Goal: Information Seeking & Learning: Learn about a topic

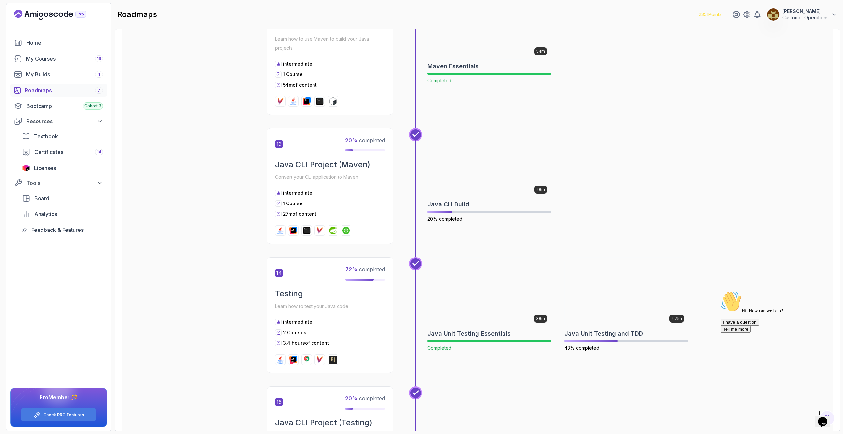
scroll to position [1756, 0]
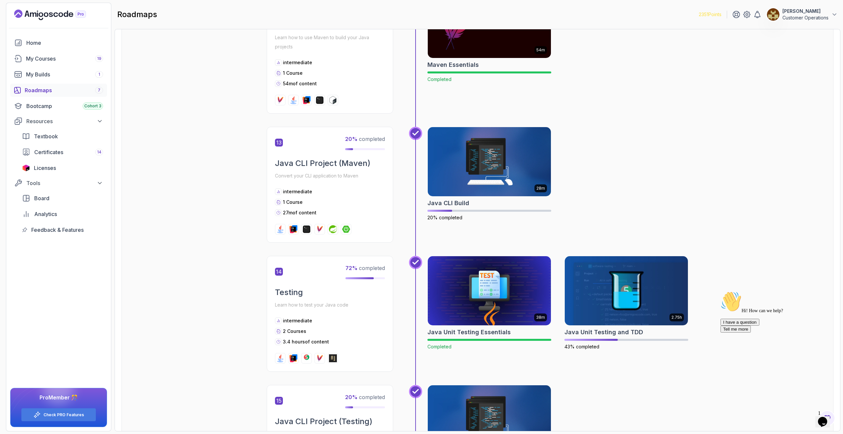
drag, startPoint x: 638, startPoint y: 281, endPoint x: 73, endPoint y: 8, distance: 626.9
click at [324, 224] on img at bounding box center [626, 290] width 123 height 69
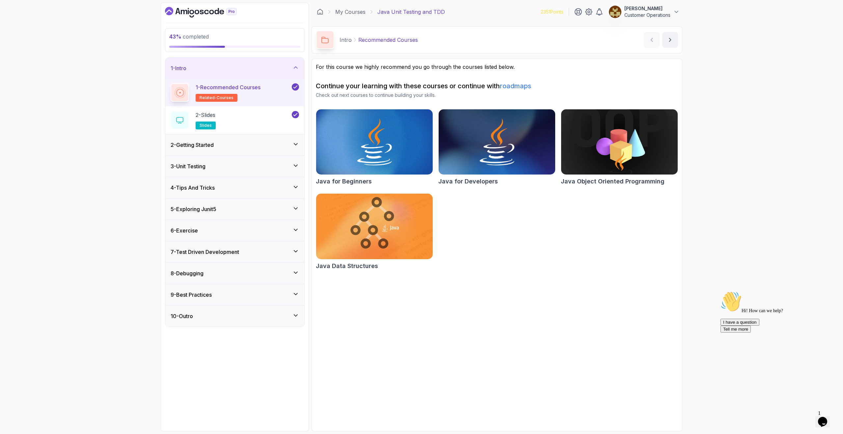
click at [231, 63] on div "1 - Intro" at bounding box center [234, 68] width 139 height 21
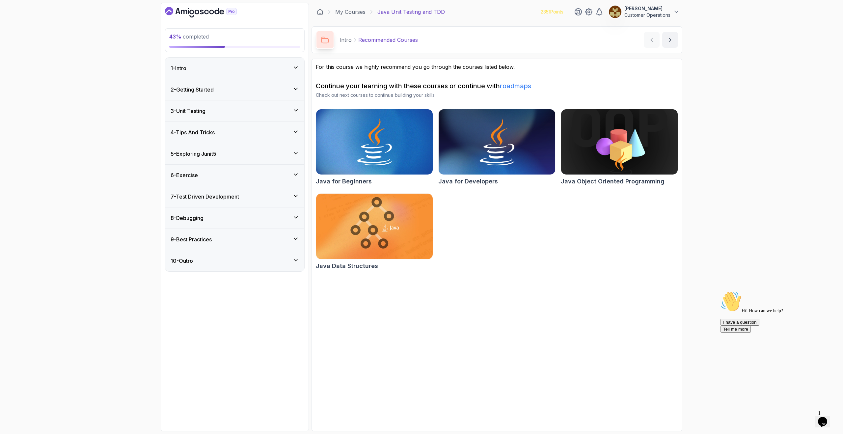
click at [239, 109] on div "3 - Unit Testing" at bounding box center [235, 111] width 128 height 8
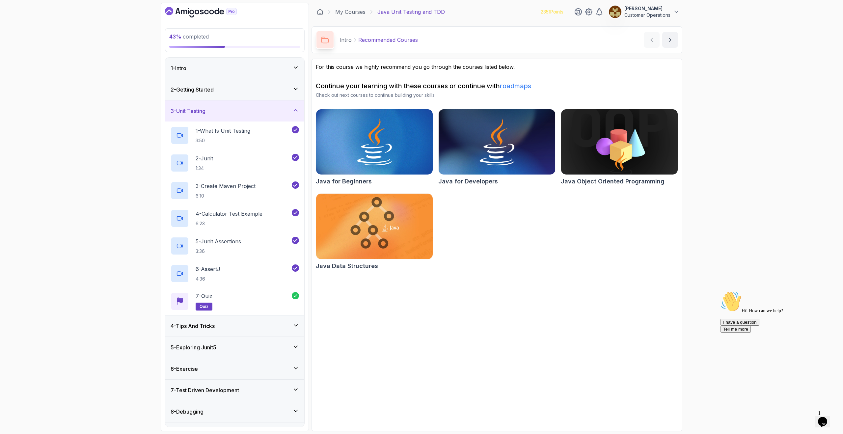
click at [239, 109] on div "3 - Unit Testing" at bounding box center [235, 111] width 128 height 8
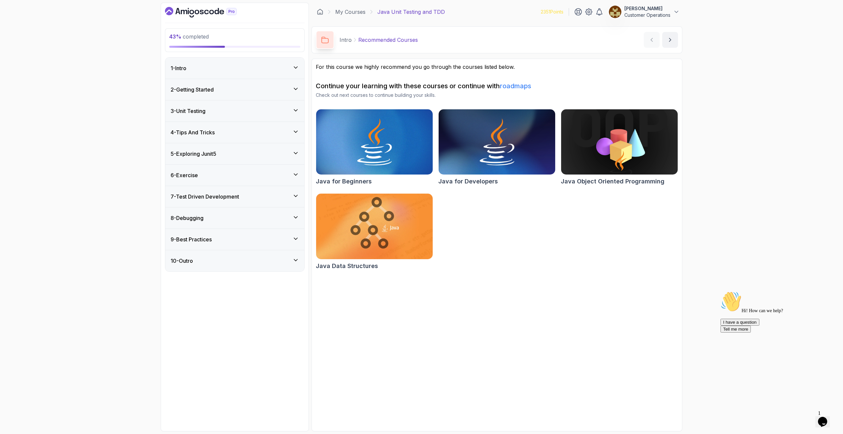
click at [234, 133] on div "4 - Tips And Tricks" at bounding box center [235, 132] width 128 height 8
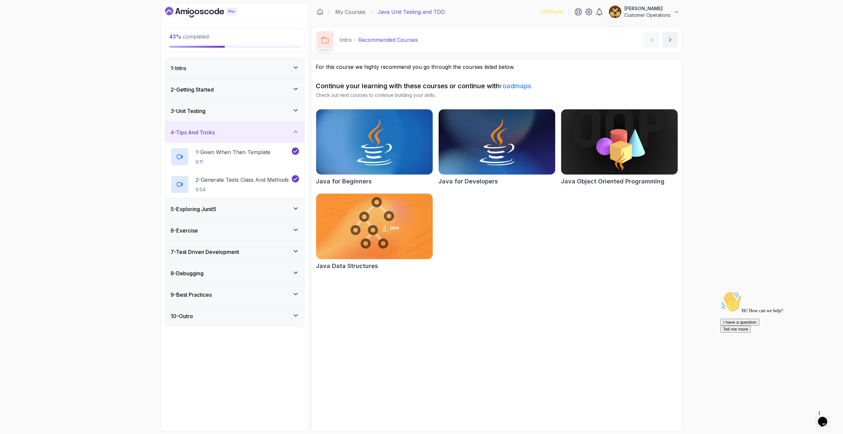
click at [234, 133] on div "4 - Tips And Tricks" at bounding box center [235, 132] width 128 height 8
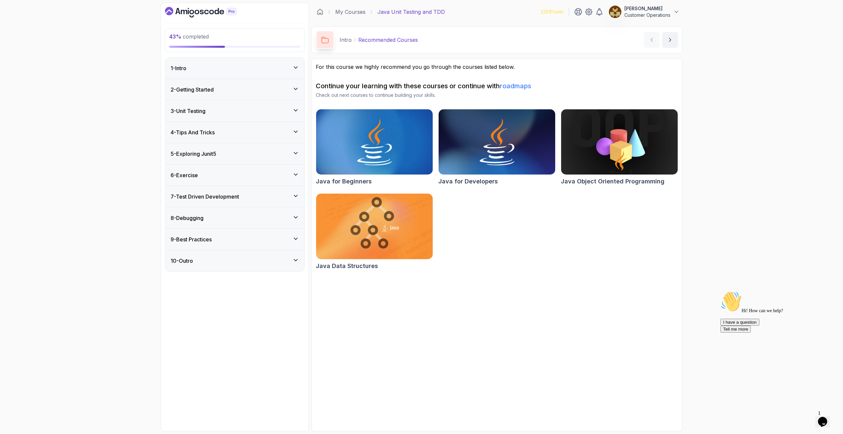
click at [228, 156] on div "5 - Exploring Junit5" at bounding box center [235, 154] width 128 height 8
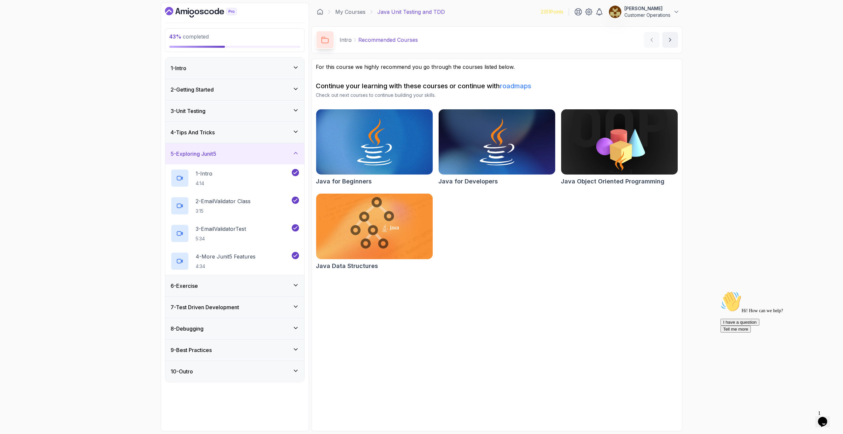
click at [228, 156] on div "5 - Exploring Junit5" at bounding box center [235, 154] width 128 height 8
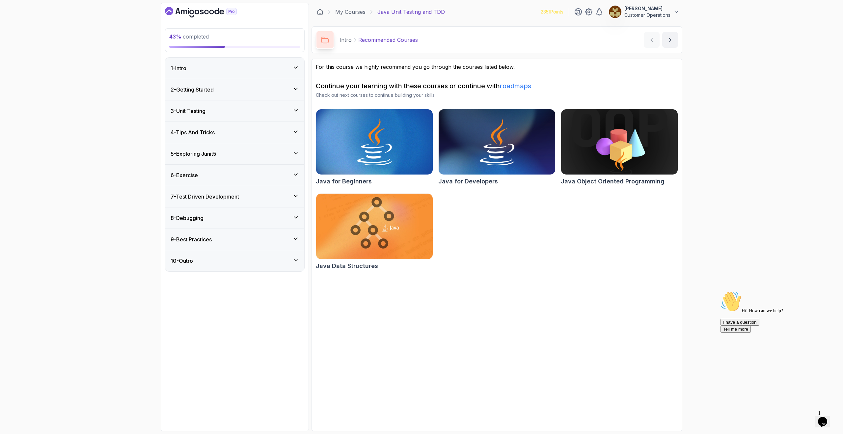
click at [234, 175] on div "6 - Exercise" at bounding box center [235, 175] width 128 height 8
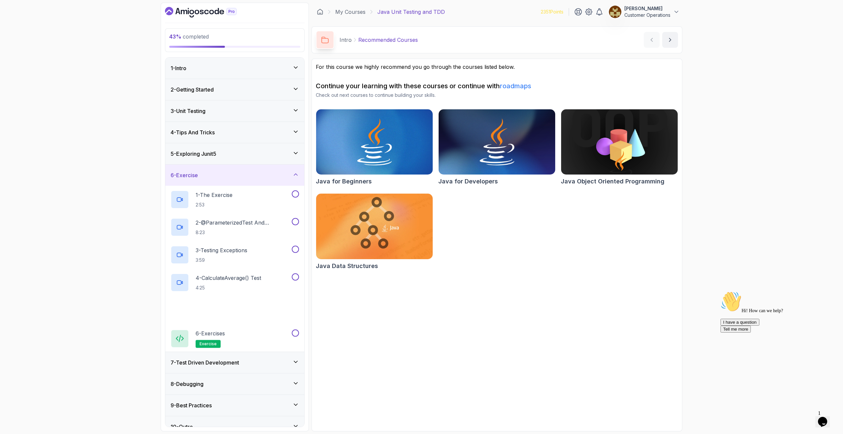
click at [234, 174] on div "6 - Exercise" at bounding box center [235, 175] width 128 height 8
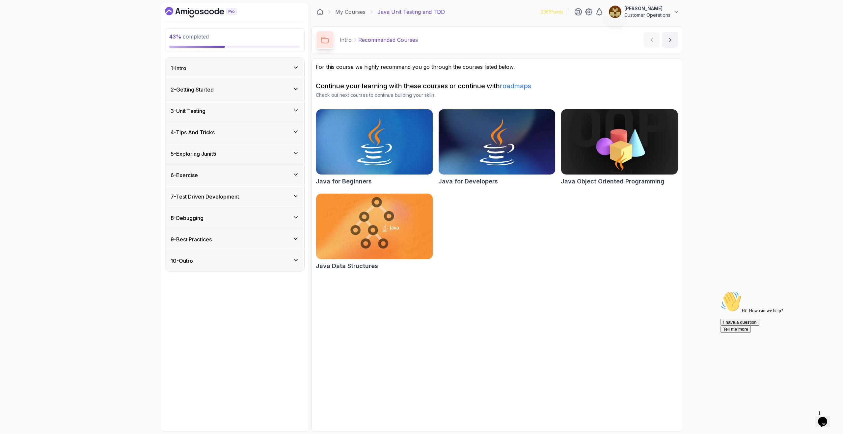
click at [324, 224] on section "For this course we highly recommend you go through the courses listed below. Co…" at bounding box center [497, 245] width 371 height 373
click at [324, 224] on icon "Chat attention grabber" at bounding box center [721, 291] width 0 height 0
click at [324, 224] on img at bounding box center [825, 409] width 41 height 26
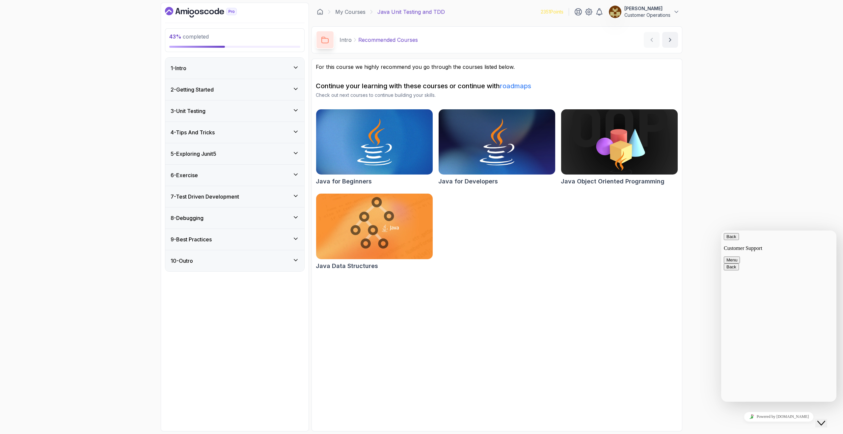
click at [324, 224] on button "Back" at bounding box center [731, 236] width 15 height 7
click at [324, 224] on div "Close Chat This icon closes the chat window." at bounding box center [822, 423] width 8 height 8
